Goal: Obtain resource: Download file/media

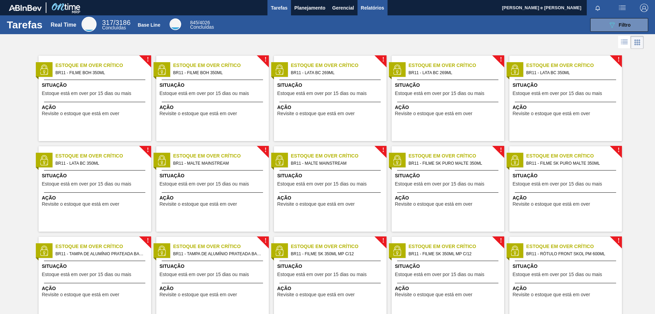
click at [371, 8] on span "Relatórios" at bounding box center [372, 8] width 23 height 8
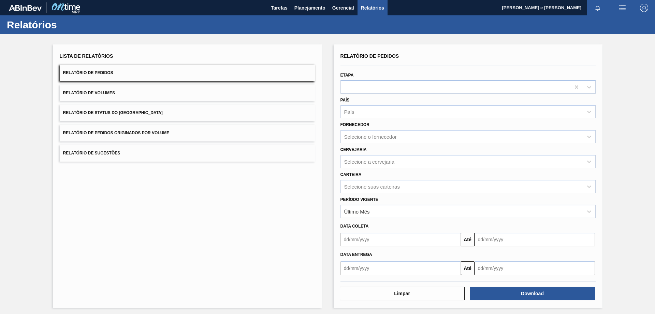
drag, startPoint x: 116, startPoint y: 69, endPoint x: 122, endPoint y: 67, distance: 7.1
click at [121, 67] on button "Relatório de Pedidos" at bounding box center [187, 72] width 255 height 17
click at [348, 113] on div "País" at bounding box center [349, 112] width 10 height 6
click at [356, 136] on div "BR - [GEOGRAPHIC_DATA]" at bounding box center [468, 128] width 255 height 15
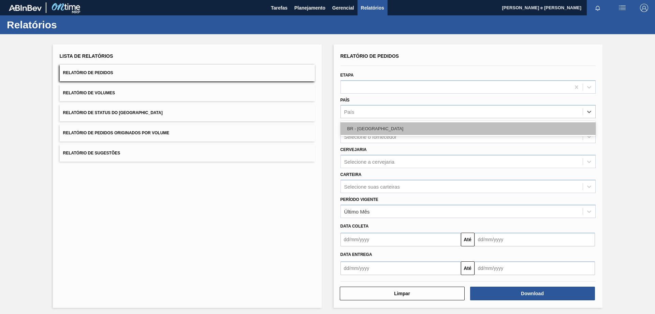
click at [390, 130] on div "BR - [GEOGRAPHIC_DATA]" at bounding box center [468, 128] width 255 height 13
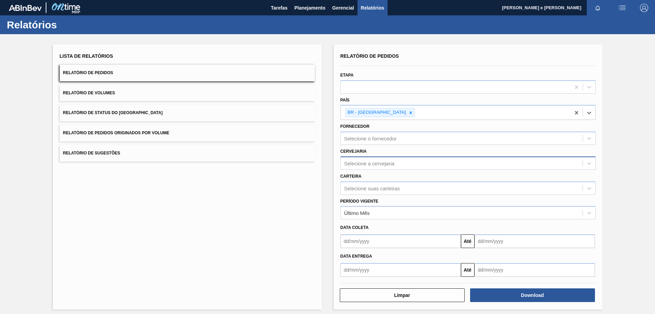
click at [369, 163] on div "Selecione a cervejaria" at bounding box center [369, 163] width 50 height 6
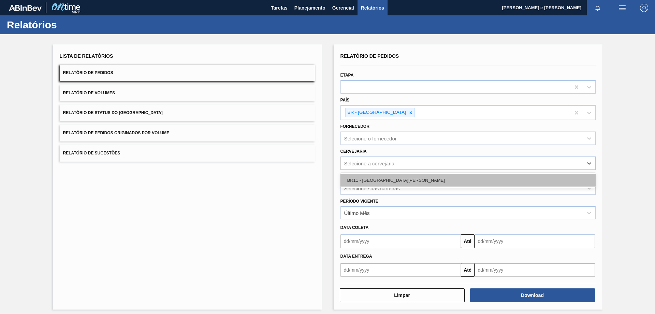
click at [372, 179] on div "BR11 - [GEOGRAPHIC_DATA][PERSON_NAME]" at bounding box center [468, 180] width 255 height 13
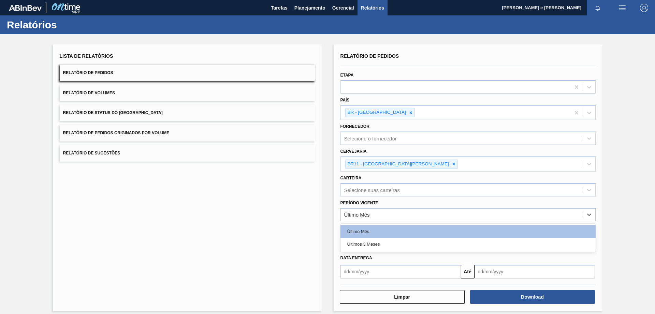
click at [371, 212] on div "Último Mês" at bounding box center [462, 214] width 242 height 10
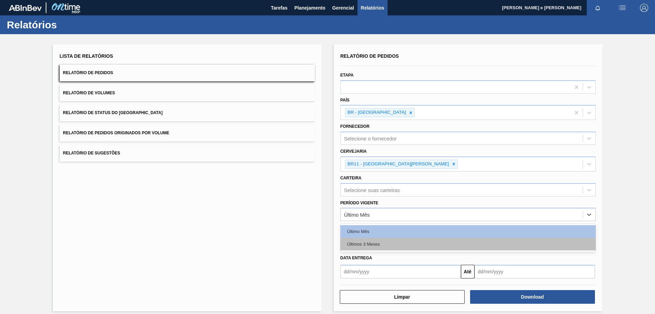
click at [358, 244] on div "Últimos 3 Meses" at bounding box center [468, 243] width 255 height 13
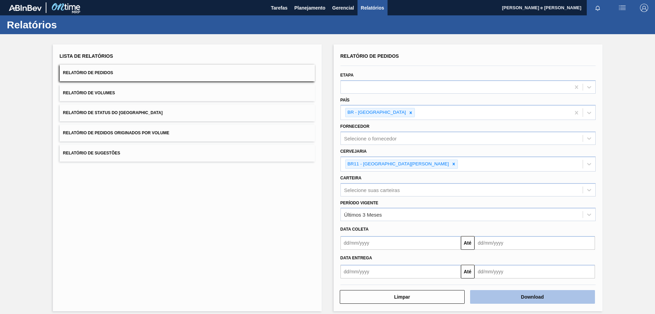
click at [531, 299] on button "Download" at bounding box center [532, 297] width 125 height 14
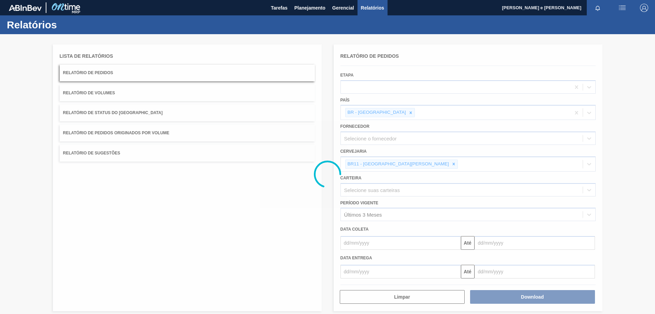
click at [550, 16] on div "Relatórios" at bounding box center [327, 24] width 655 height 19
